Goal: Task Accomplishment & Management: Manage account settings

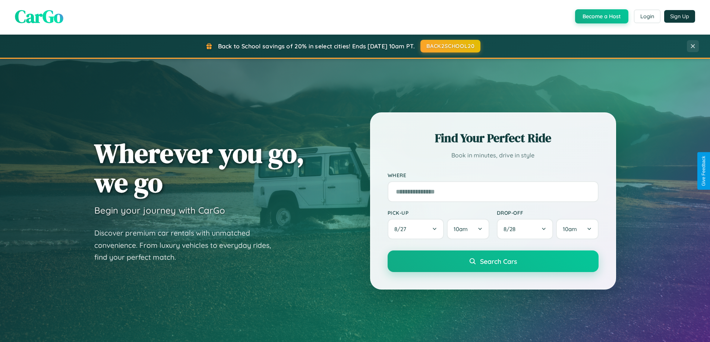
scroll to position [1434, 0]
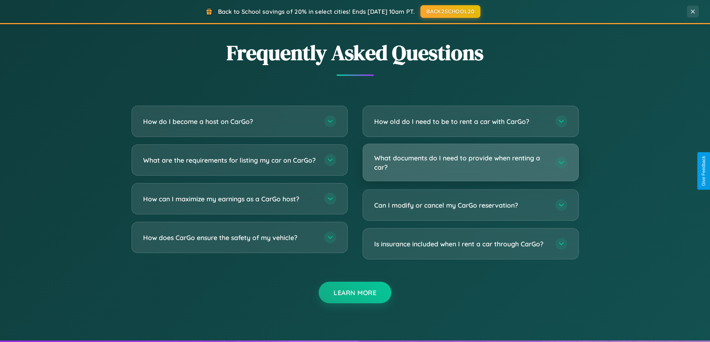
click at [470, 163] on h3 "What documents do I need to provide when renting a car?" at bounding box center [461, 162] width 174 height 18
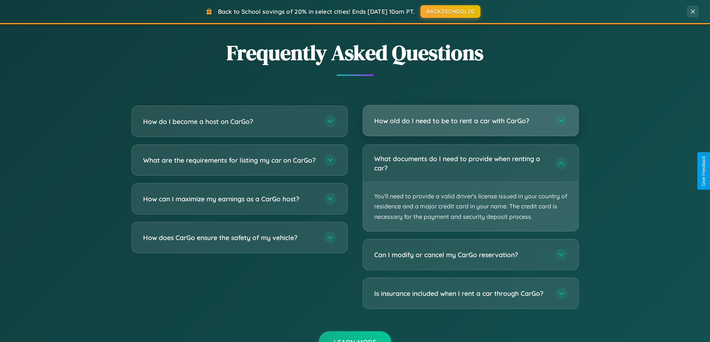
click at [470, 121] on h3 "How old do I need to be to rent a car with CarGo?" at bounding box center [461, 120] width 174 height 9
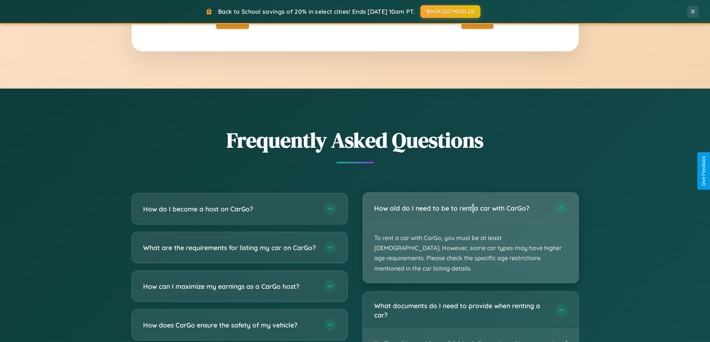
scroll to position [1315, 0]
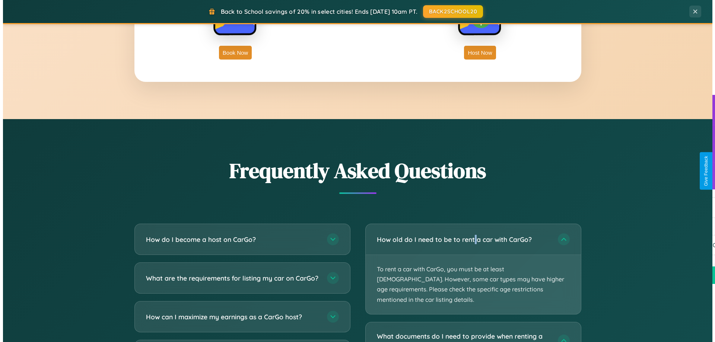
scroll to position [0, 0]
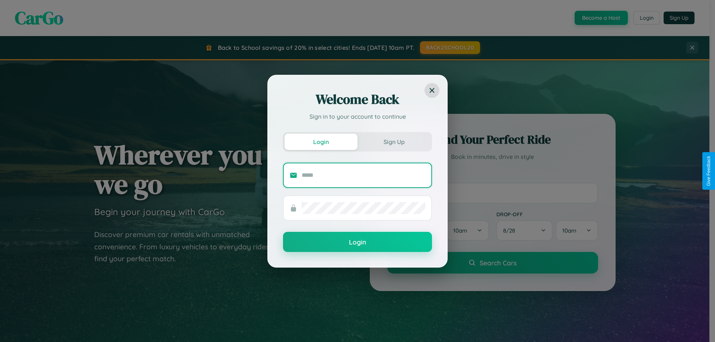
click at [364, 175] on input "text" at bounding box center [364, 176] width 124 height 12
type input "**********"
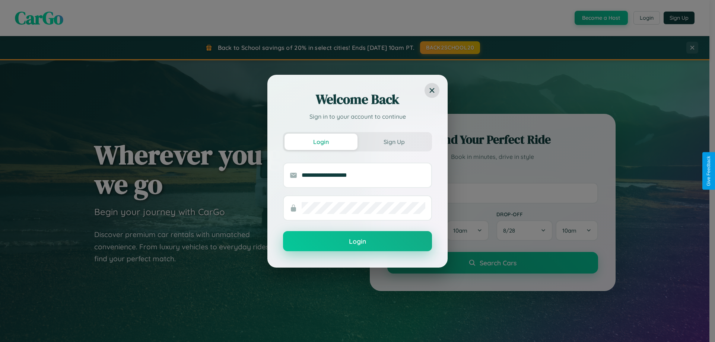
click at [358, 242] on button "Login" at bounding box center [357, 241] width 149 height 20
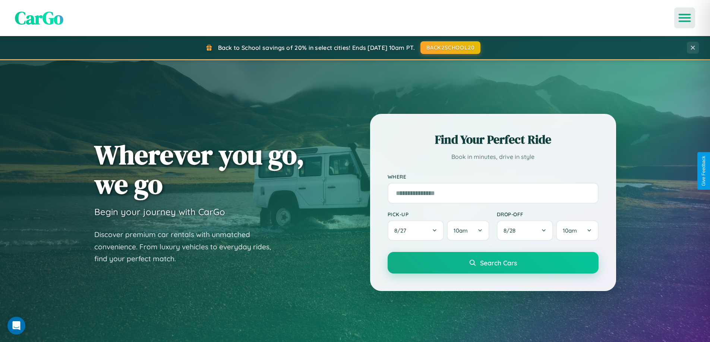
click at [684, 18] on icon "Open menu" at bounding box center [684, 18] width 11 height 7
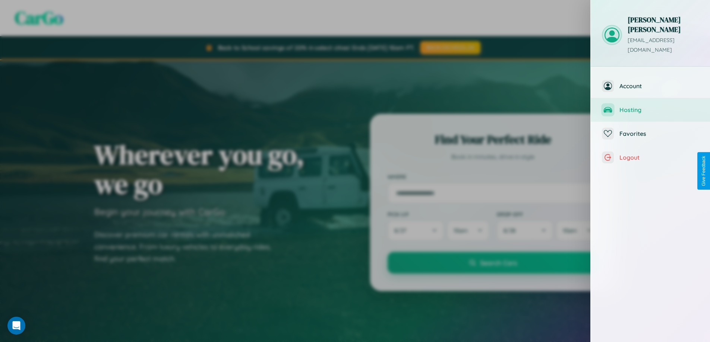
click at [650, 106] on span "Hosting" at bounding box center [658, 109] width 79 height 7
